Goal: Information Seeking & Learning: Learn about a topic

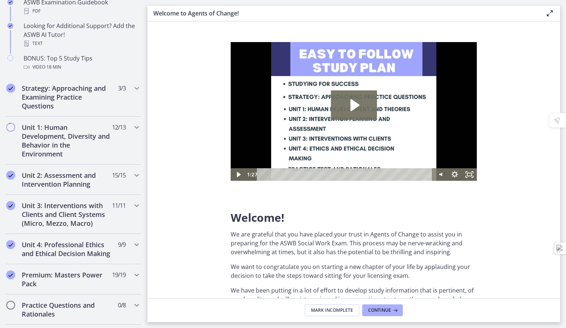
scroll to position [379, 0]
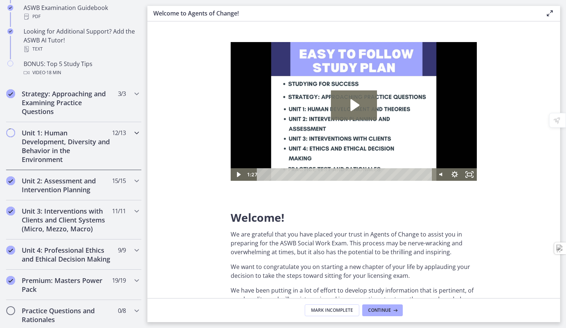
click at [114, 148] on div "Unit 1: Human Development, Diversity and Behavior in the Environment 12 / 13 Co…" at bounding box center [74, 146] width 136 height 48
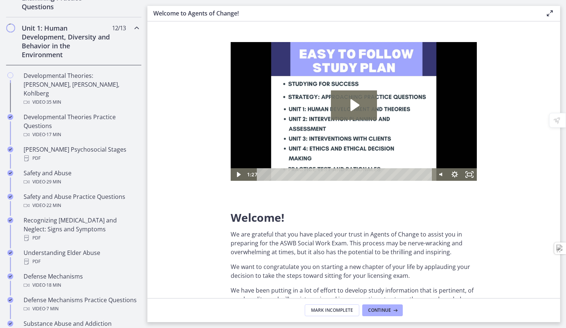
scroll to position [171, 0]
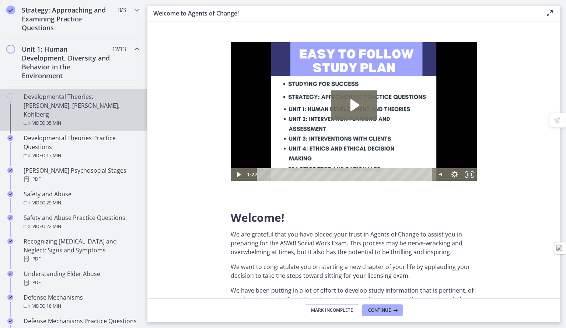
click at [71, 95] on div "Developmental Theories: [PERSON_NAME], [PERSON_NAME], Kohlberg Video · 35 min" at bounding box center [81, 109] width 115 height 35
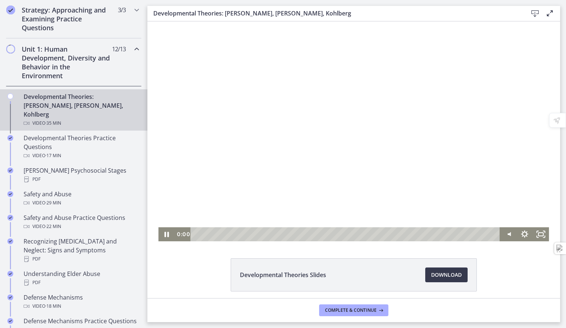
click at [196, 234] on div "Playbar" at bounding box center [346, 234] width 300 height 14
click at [311, 127] on div at bounding box center [353, 131] width 391 height 220
click at [473, 235] on div "32:25" at bounding box center [346, 234] width 300 height 14
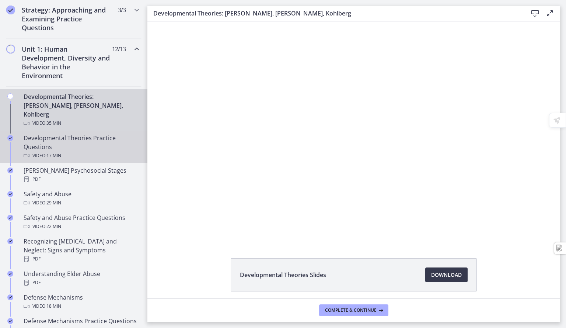
click at [51, 130] on link "Developmental Theories Practice Questions Video · 17 min" at bounding box center [73, 146] width 147 height 32
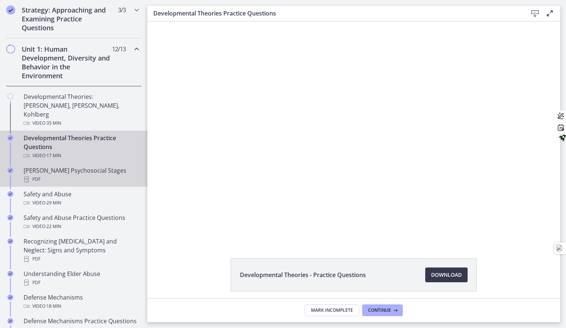
click at [77, 175] on div "PDF" at bounding box center [81, 179] width 115 height 9
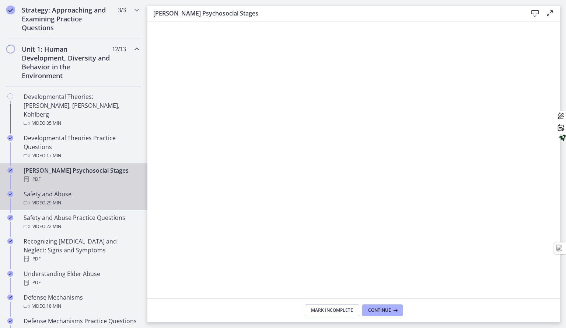
click at [102, 189] on div "Safety and Abuse Video · 29 min" at bounding box center [81, 198] width 115 height 18
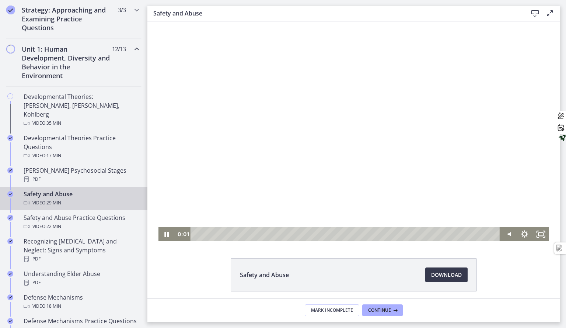
click at [345, 133] on div at bounding box center [353, 131] width 391 height 220
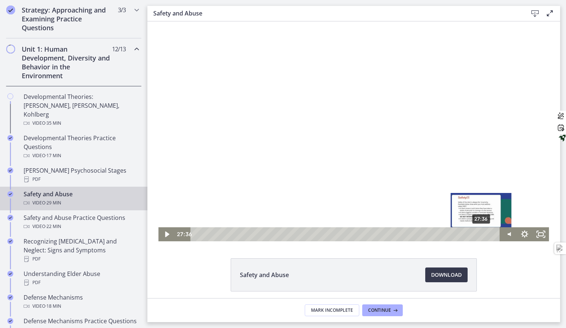
click at [479, 235] on div "27:36" at bounding box center [346, 234] width 300 height 14
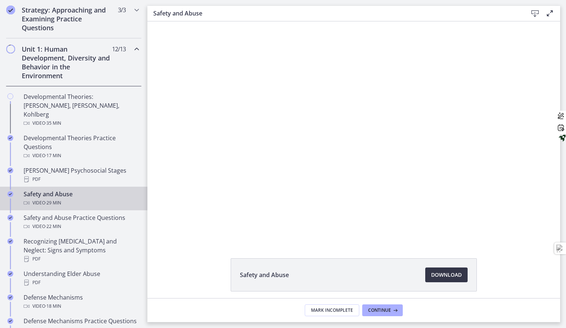
click at [444, 271] on span "Download Opens in a new window" at bounding box center [446, 274] width 31 height 9
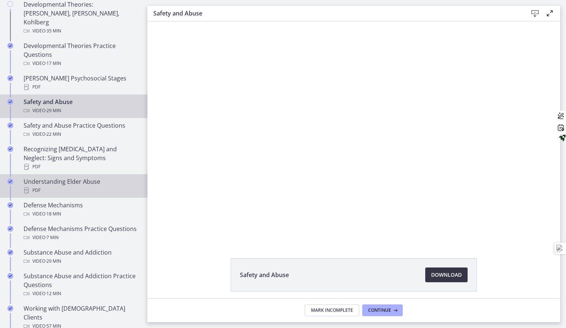
scroll to position [261, 0]
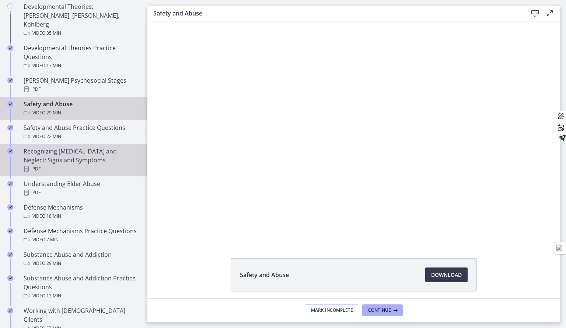
click at [100, 150] on div "Recognizing [MEDICAL_DATA] and Neglect: Signs and Symptoms PDF" at bounding box center [81, 160] width 115 height 27
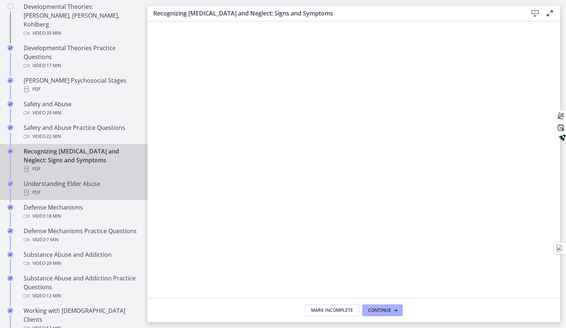
click at [96, 188] on div "PDF" at bounding box center [81, 192] width 115 height 9
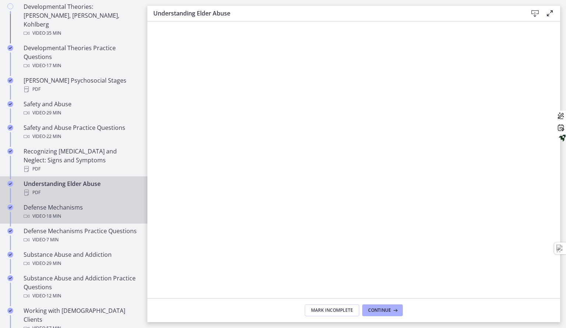
click at [91, 203] on div "Defense Mechanisms Video · 18 min" at bounding box center [81, 212] width 115 height 18
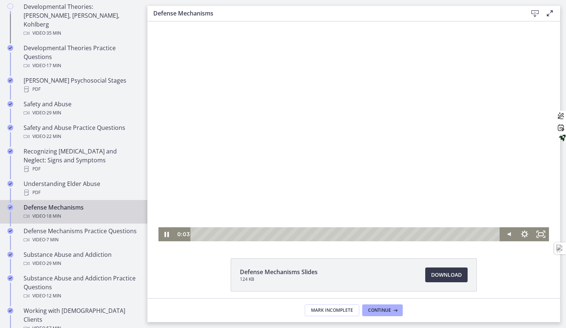
click at [424, 209] on div at bounding box center [353, 131] width 391 height 220
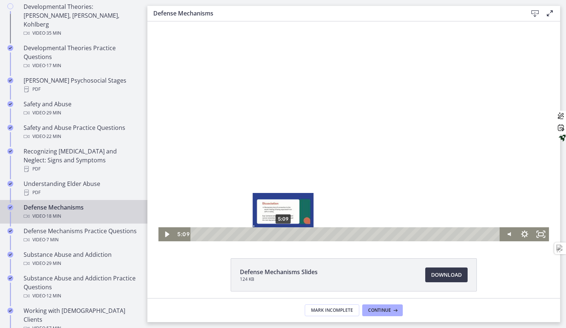
click at [280, 234] on div "5:09" at bounding box center [346, 234] width 300 height 14
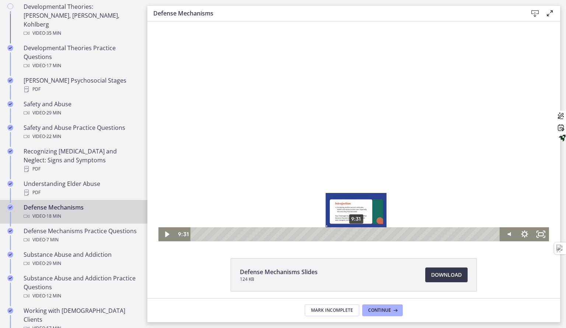
click at [354, 234] on div "9:31" at bounding box center [346, 234] width 300 height 14
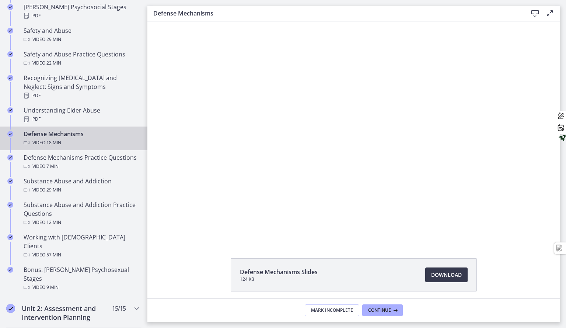
scroll to position [337, 0]
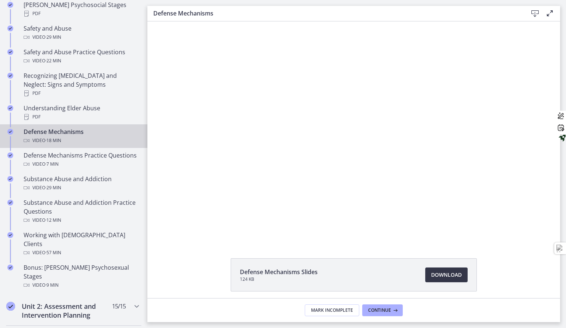
click at [449, 278] on span "Download Opens in a new window" at bounding box center [446, 274] width 31 height 9
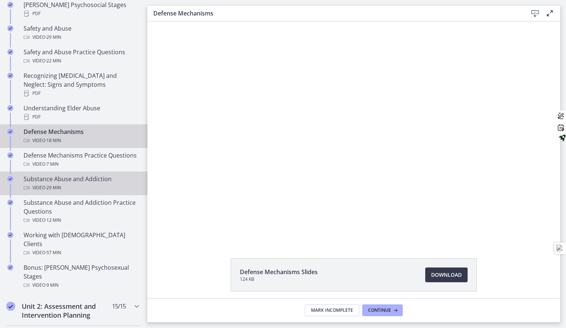
click at [116, 186] on div "Video · 29 min" at bounding box center [81, 187] width 115 height 9
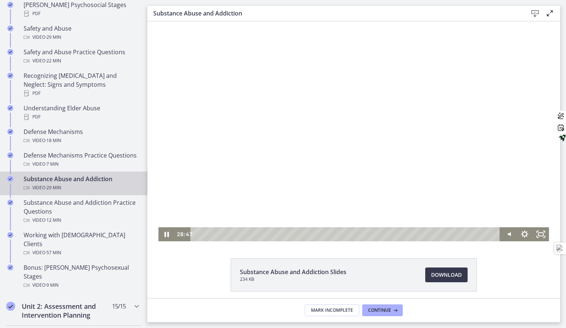
click at [377, 181] on div at bounding box center [353, 131] width 391 height 220
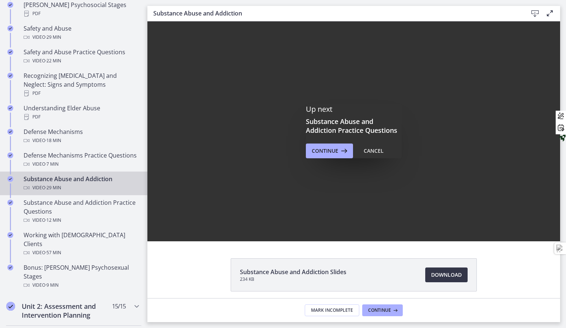
click at [433, 270] on span "Download Opens in a new window" at bounding box center [446, 274] width 31 height 9
